Goal: Find contact information: Find contact information

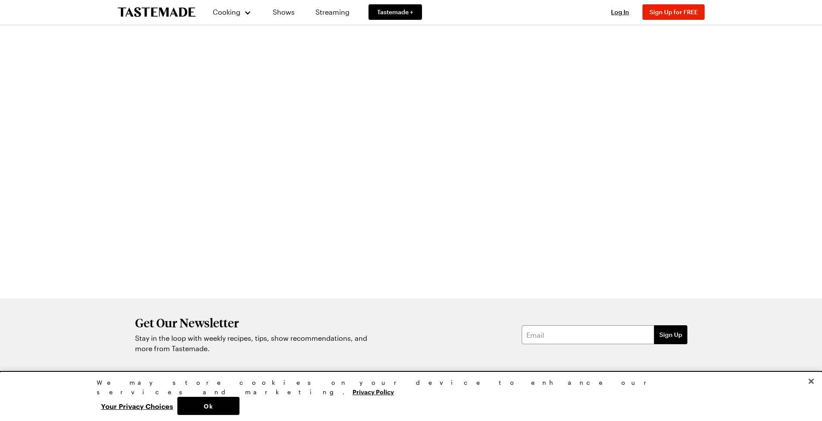
scroll to position [43, 0]
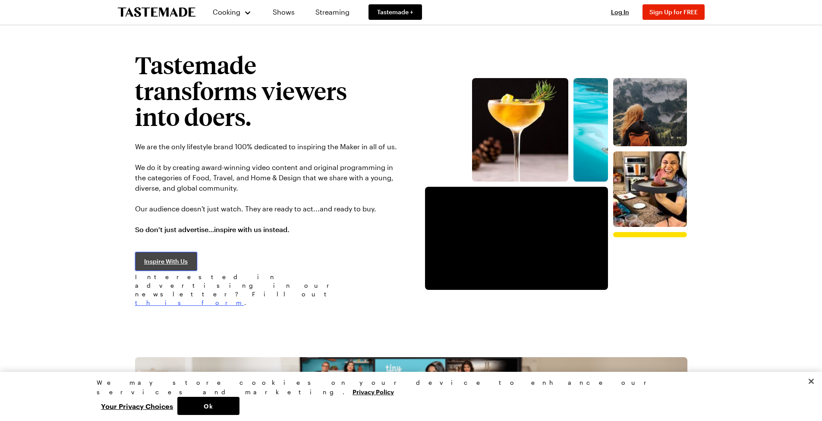
click at [191, 261] on link "Inspire With Us" at bounding box center [166, 261] width 62 height 19
click at [244, 299] on link "this form" at bounding box center [189, 302] width 109 height 7
